Goal: Task Accomplishment & Management: Complete application form

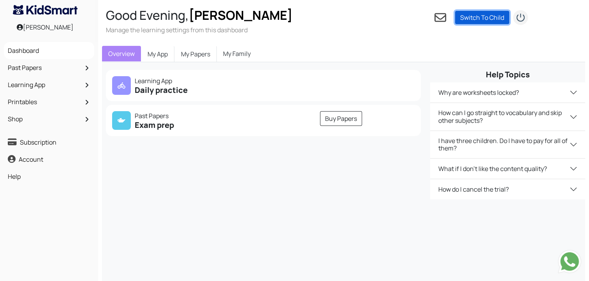
click at [484, 18] on link "Switch To Child" at bounding box center [482, 17] width 54 height 13
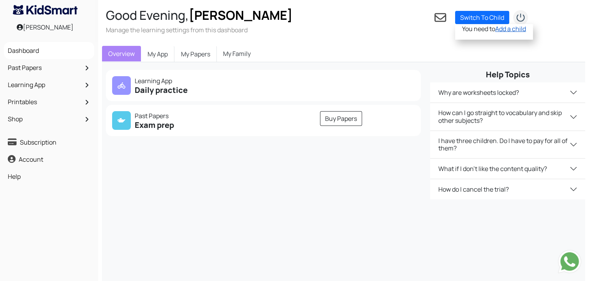
click at [503, 29] on link "Add a child" at bounding box center [510, 29] width 31 height 9
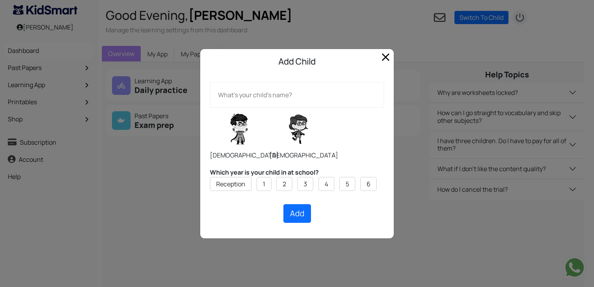
click at [273, 101] on input "text" at bounding box center [297, 95] width 174 height 26
type input "[PERSON_NAME]"
click at [297, 142] on label at bounding box center [299, 129] width 58 height 39
click at [270, 108] on input "radio" at bounding box center [269, 107] width 0 height 0
radio input "true"
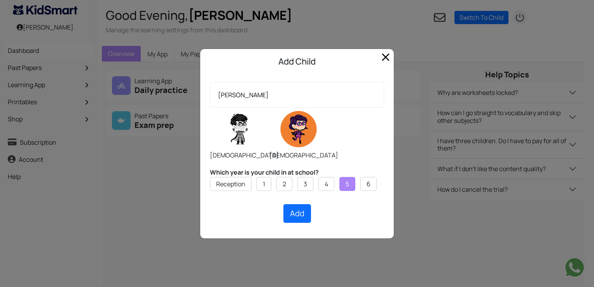
click at [347, 187] on label "5" at bounding box center [348, 183] width 4 height 9
click at [0, 0] on input "5" at bounding box center [0, 0] width 0 height 0
click at [310, 215] on button "Add" at bounding box center [298, 213] width 28 height 19
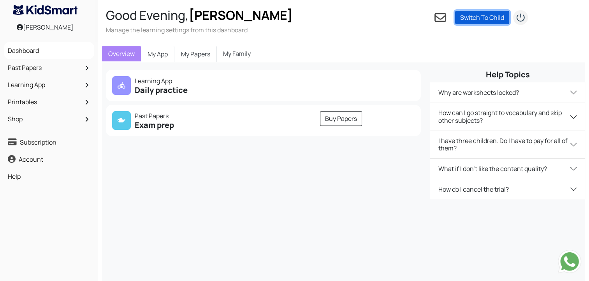
click at [484, 21] on link "Switch To Child" at bounding box center [482, 17] width 54 height 13
click at [481, 21] on link "Switch To Child" at bounding box center [482, 17] width 54 height 13
click at [466, 18] on link "Switch To Child" at bounding box center [482, 17] width 54 height 13
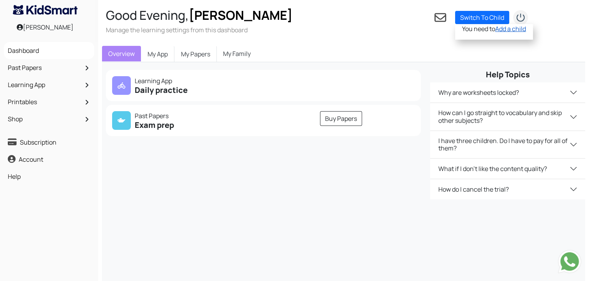
click at [505, 30] on link "Add a child" at bounding box center [510, 29] width 31 height 9
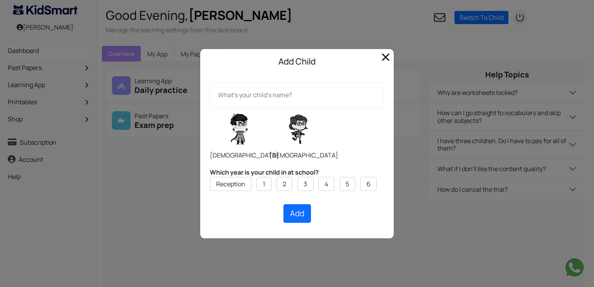
click at [258, 102] on input "text" at bounding box center [297, 95] width 174 height 26
type input "[PERSON_NAME]"
click at [345, 182] on li "5" at bounding box center [348, 184] width 16 height 14
click at [297, 141] on label at bounding box center [299, 129] width 58 height 39
click at [270, 108] on input "radio" at bounding box center [269, 107] width 0 height 0
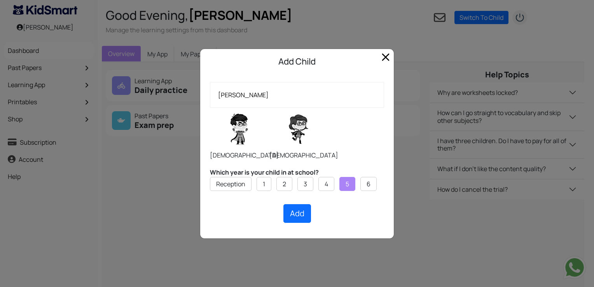
radio input "true"
click at [298, 219] on button "Add" at bounding box center [298, 213] width 28 height 19
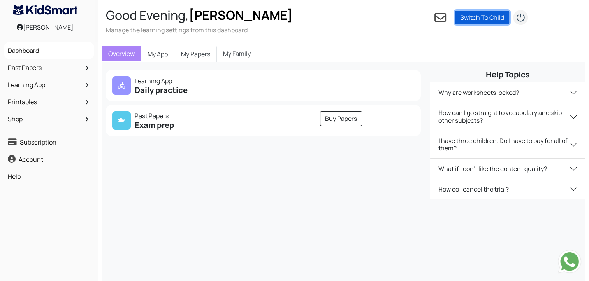
click at [482, 15] on link "Switch To Child" at bounding box center [482, 17] width 54 height 13
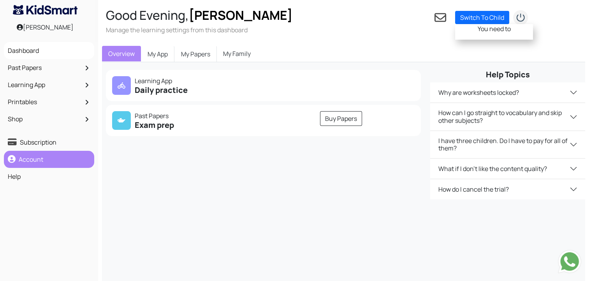
click at [30, 162] on link "Account" at bounding box center [49, 159] width 86 height 13
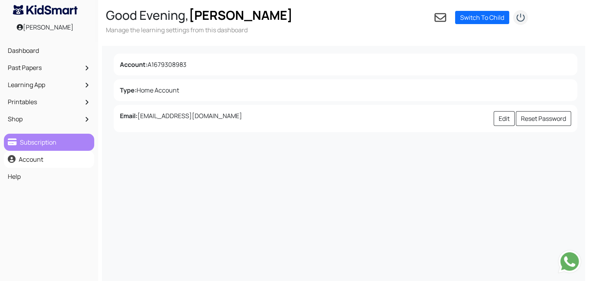
drag, startPoint x: 37, startPoint y: 147, endPoint x: 22, endPoint y: 142, distance: 15.9
click at [22, 142] on link "Subscription" at bounding box center [49, 142] width 86 height 13
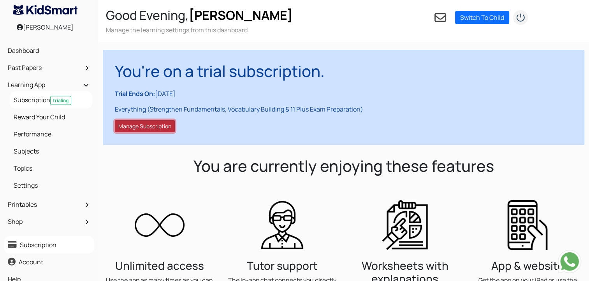
click at [156, 124] on button "Manage Subscription" at bounding box center [145, 126] width 60 height 12
